Goal: Find specific page/section: Find specific page/section

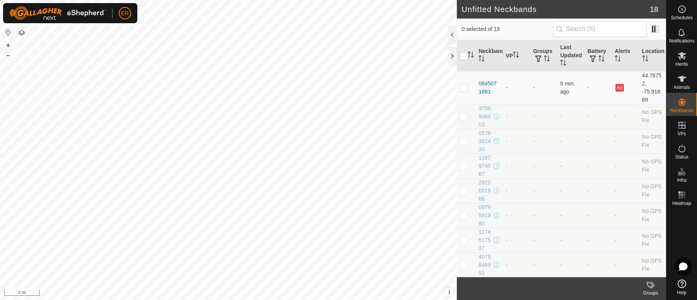
click at [8, 30] on button "button" at bounding box center [7, 32] width 9 height 9
click at [8, 44] on button "+" at bounding box center [7, 45] width 9 height 9
click at [157, 300] on html "ER Schedules Notifications Herds Animals Neckbands VPs Status Infra Heatmap Hel…" at bounding box center [348, 150] width 697 height 300
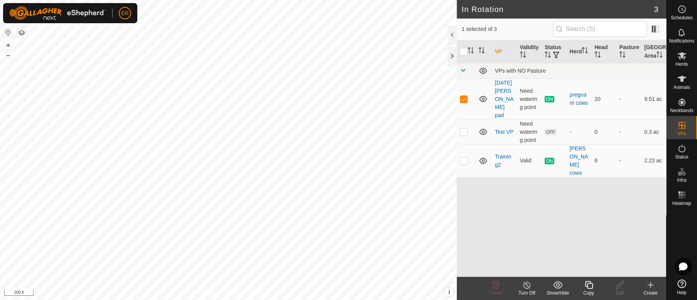
checkbox input "false"
drag, startPoint x: 157, startPoint y: 304, endPoint x: 679, endPoint y: 80, distance: 568.5
click at [679, 80] on icon at bounding box center [681, 78] width 9 height 9
